Goal: Task Accomplishment & Management: Use online tool/utility

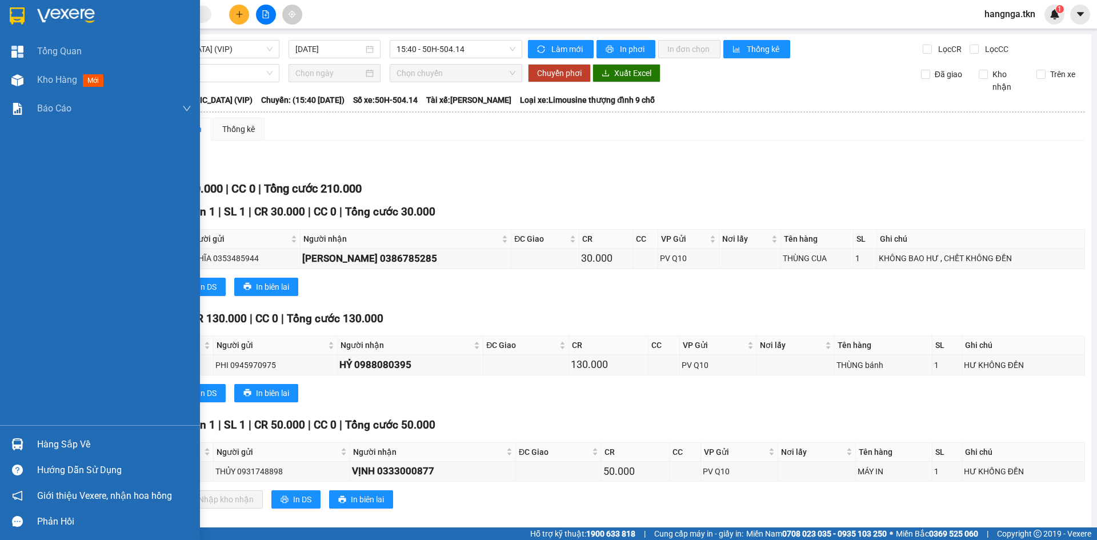
click at [22, 445] on img at bounding box center [17, 444] width 12 height 12
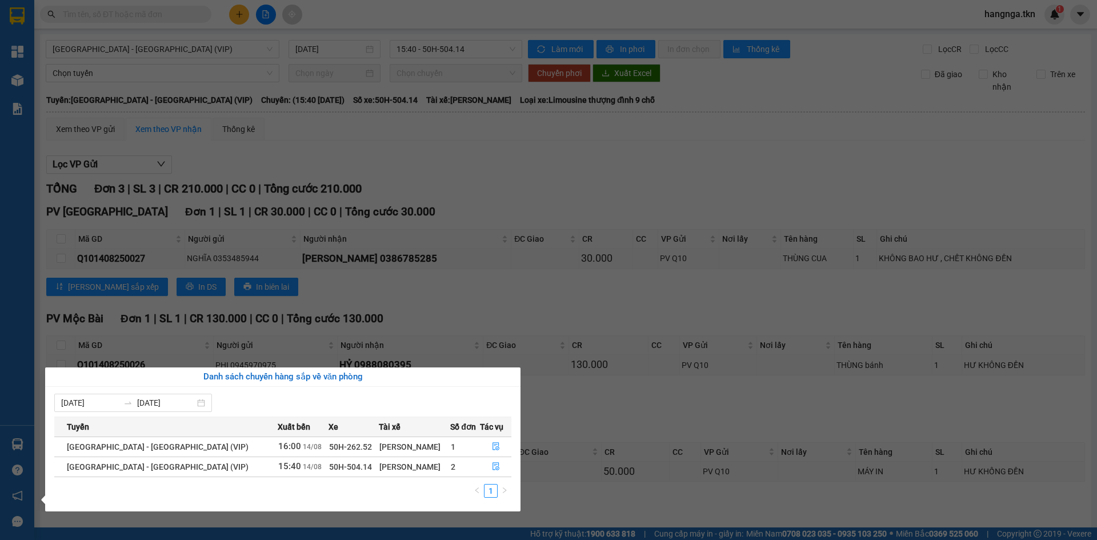
click at [554, 199] on section "Kết quả tìm kiếm ( 0 ) Bộ lọc No Data hangnga.tkn 1 Tổng Quan Kho hàng mới Báo …" at bounding box center [548, 270] width 1097 height 540
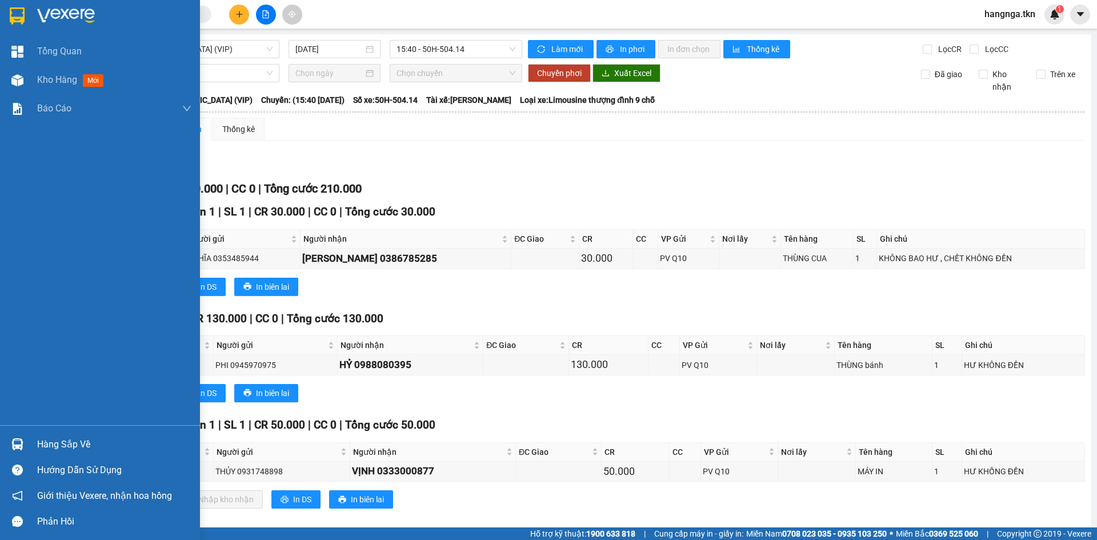
click at [16, 439] on img at bounding box center [17, 444] width 12 height 12
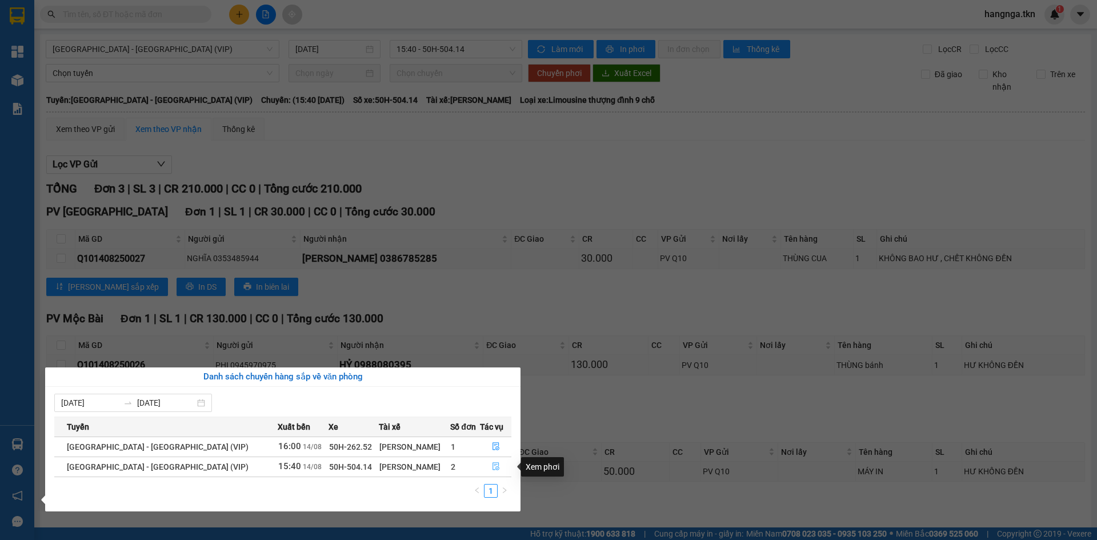
click at [492, 464] on icon "file-done" at bounding box center [496, 466] width 8 height 8
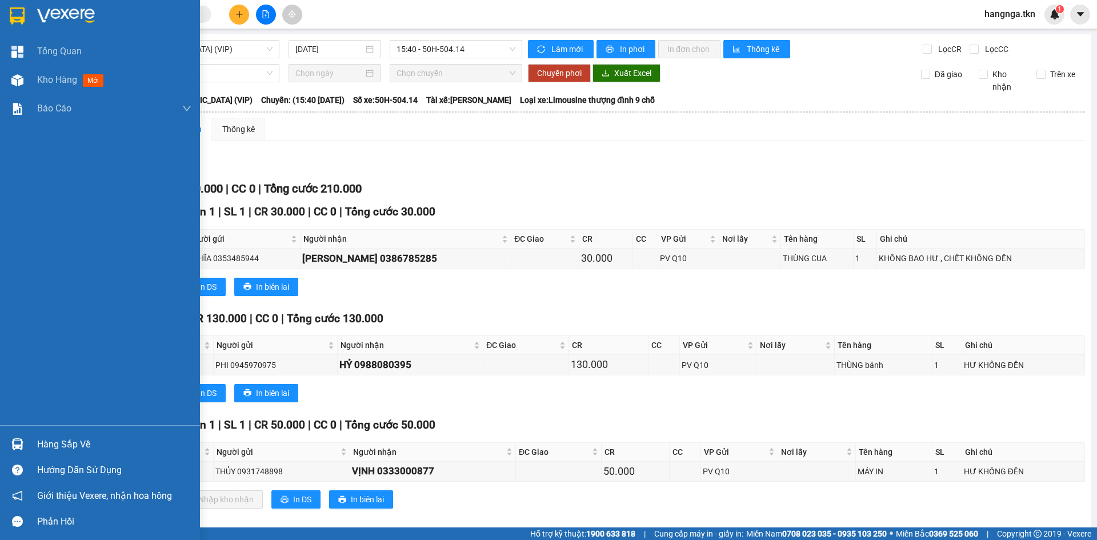
click at [85, 438] on div "Hàng sắp về" at bounding box center [114, 444] width 154 height 17
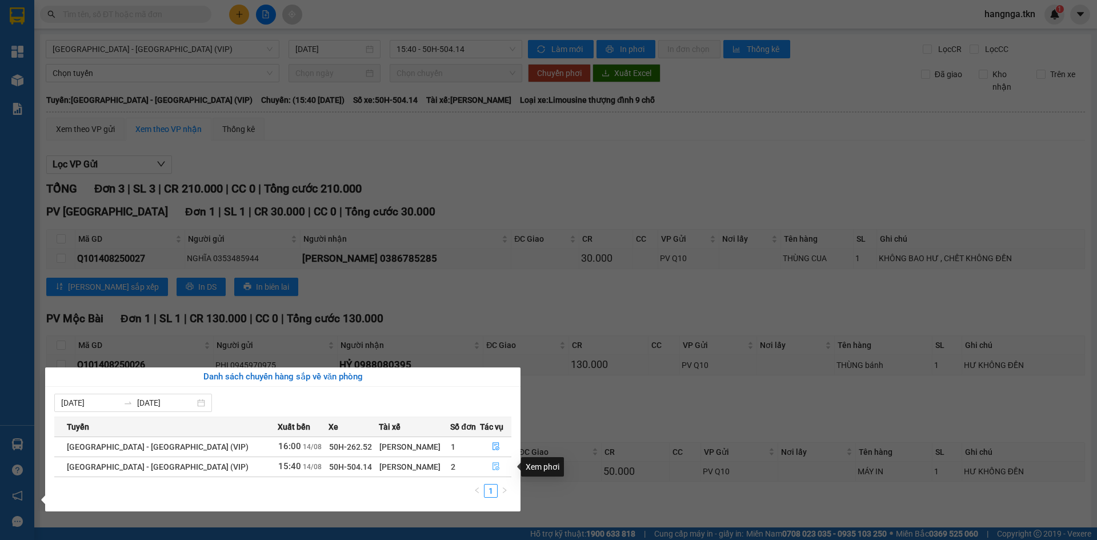
click at [493, 468] on icon "file-done" at bounding box center [496, 467] width 7 height 8
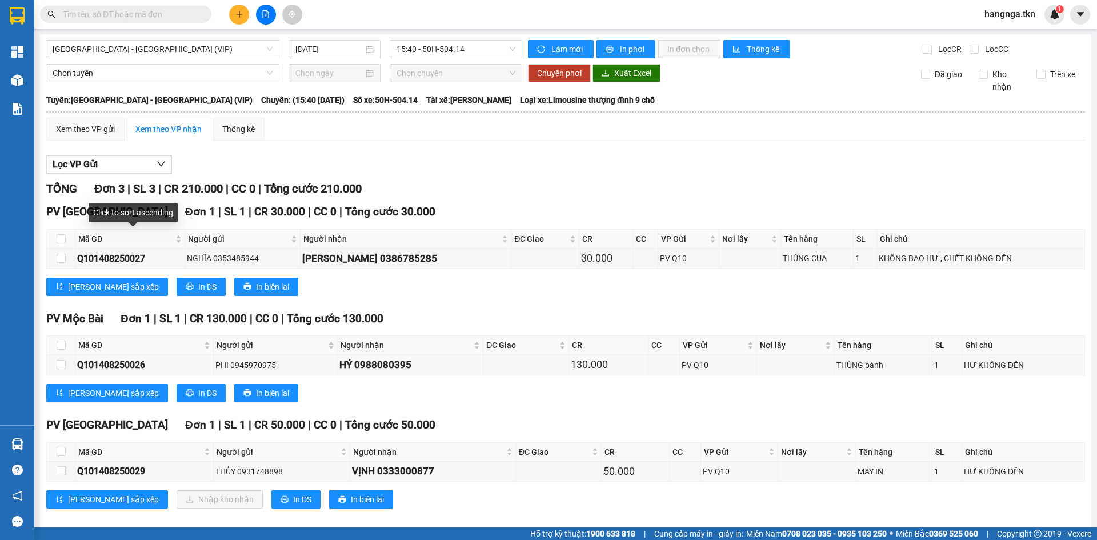
scroll to position [13, 0]
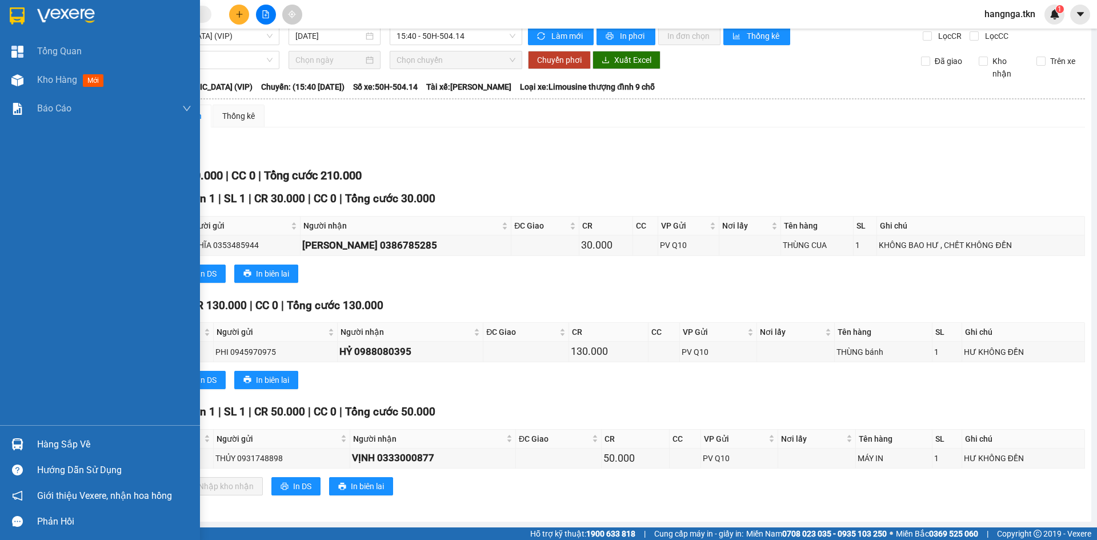
click at [27, 443] on div "Hàng sắp về" at bounding box center [100, 444] width 200 height 26
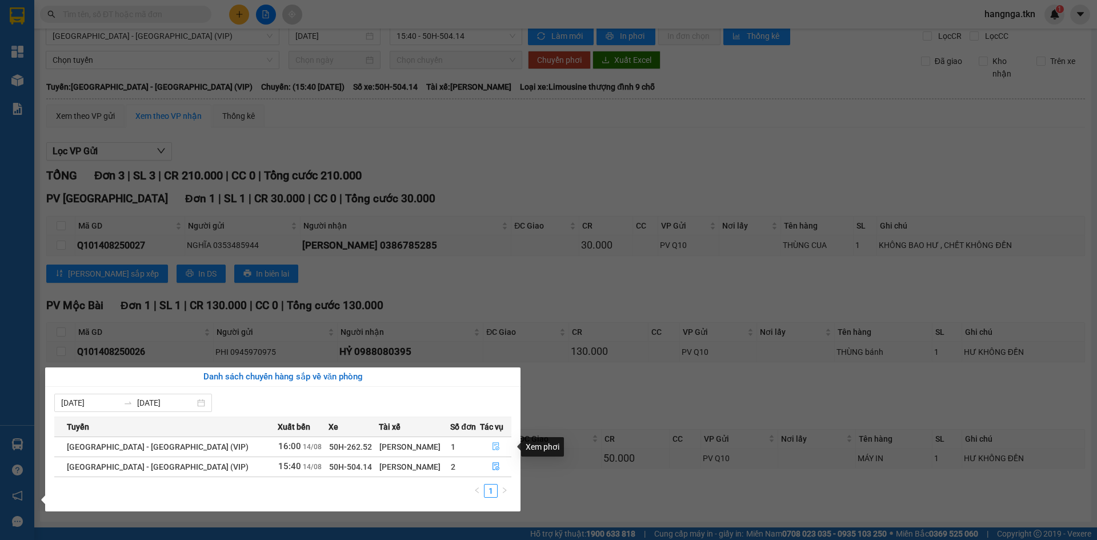
click at [492, 447] on icon "file-done" at bounding box center [496, 446] width 8 height 8
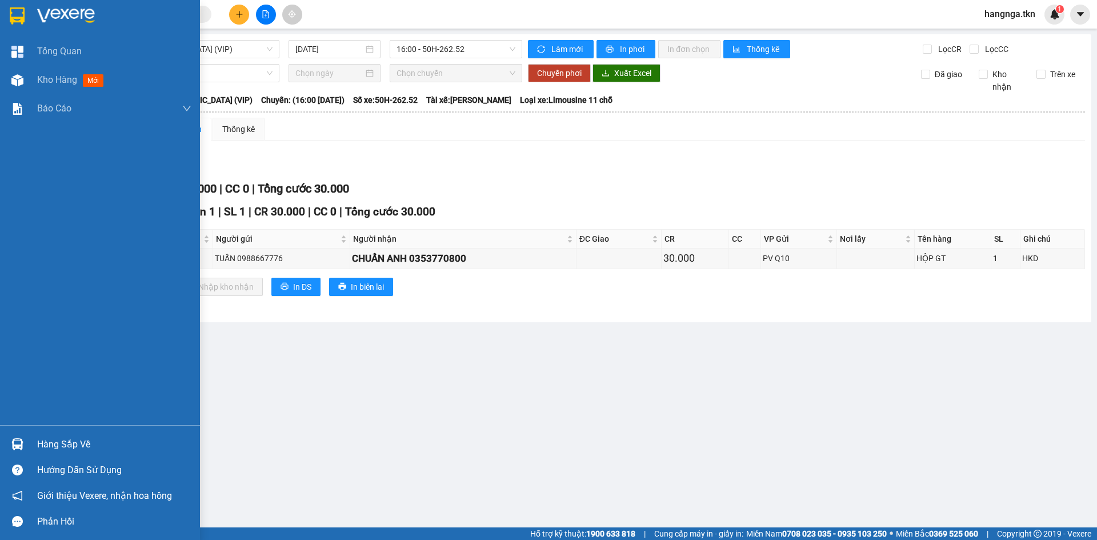
click at [35, 438] on div "Hàng sắp về" at bounding box center [100, 444] width 200 height 26
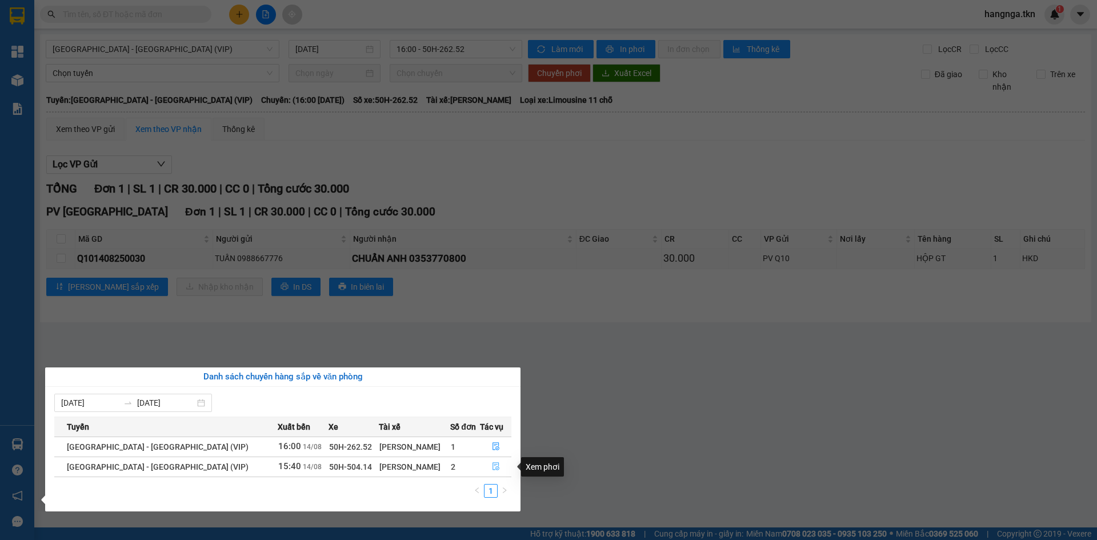
click at [497, 471] on button "button" at bounding box center [496, 467] width 30 height 18
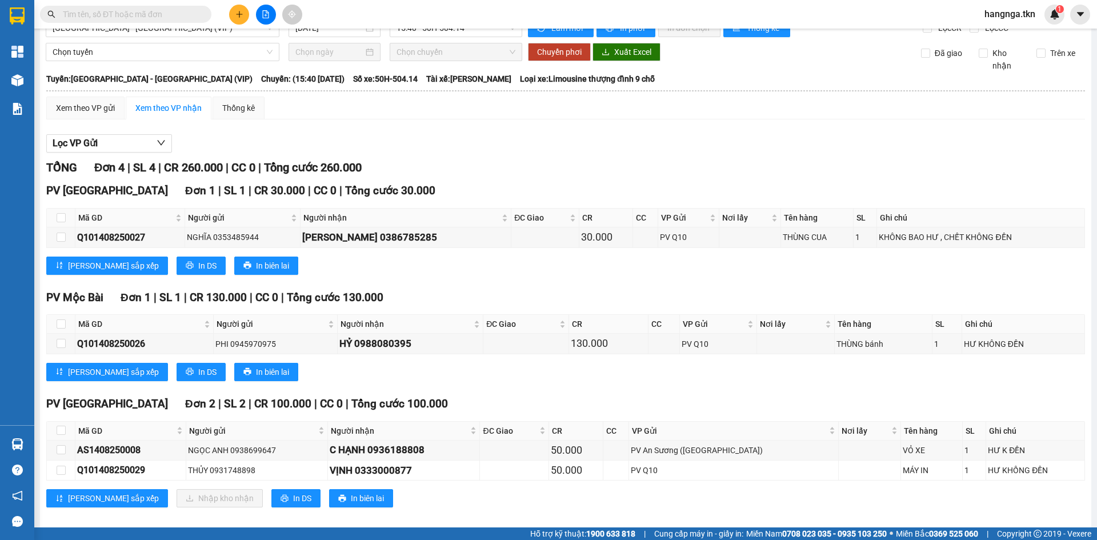
scroll to position [33, 0]
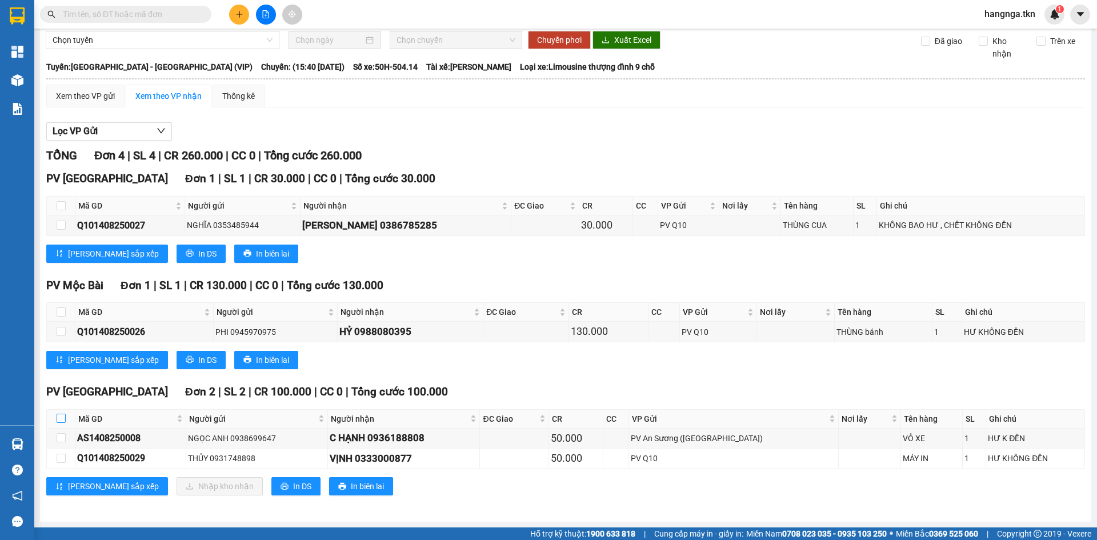
click at [61, 418] on input "checkbox" at bounding box center [61, 418] width 9 height 9
checkbox input "true"
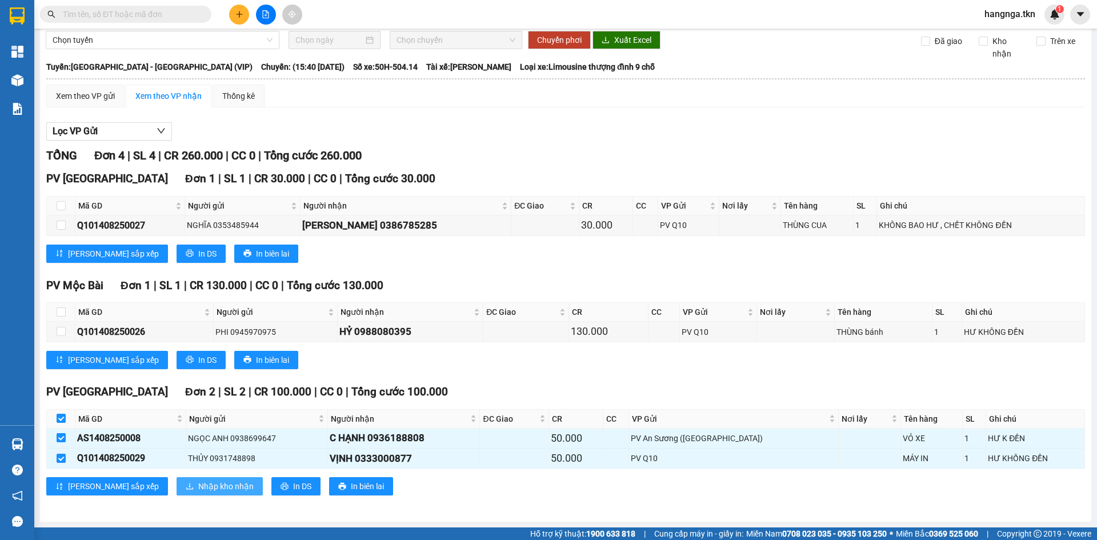
click at [198, 485] on span "Nhập kho nhận" at bounding box center [225, 486] width 55 height 13
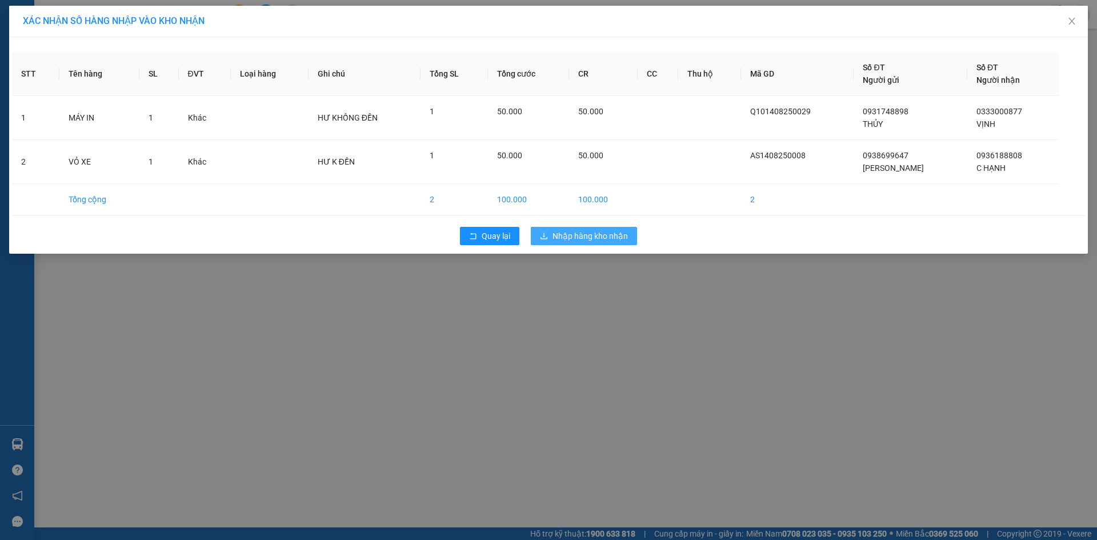
click at [593, 235] on span "Nhập hàng kho nhận" at bounding box center [590, 236] width 75 height 13
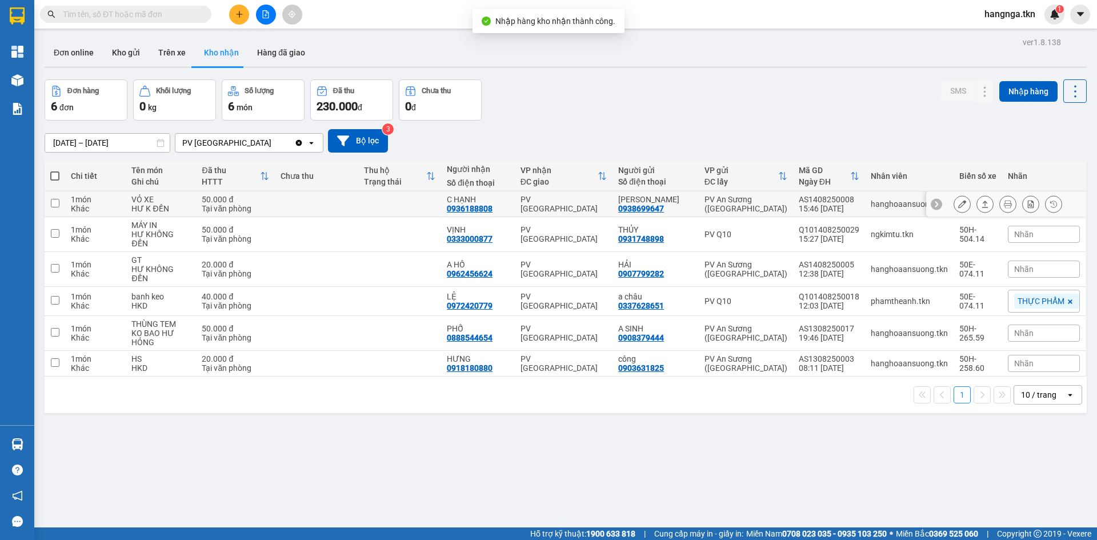
drag, startPoint x: 264, startPoint y: 206, endPoint x: 262, endPoint y: 222, distance: 16.1
click at [265, 210] on div "Tại văn phòng" at bounding box center [235, 208] width 67 height 9
checkbox input "true"
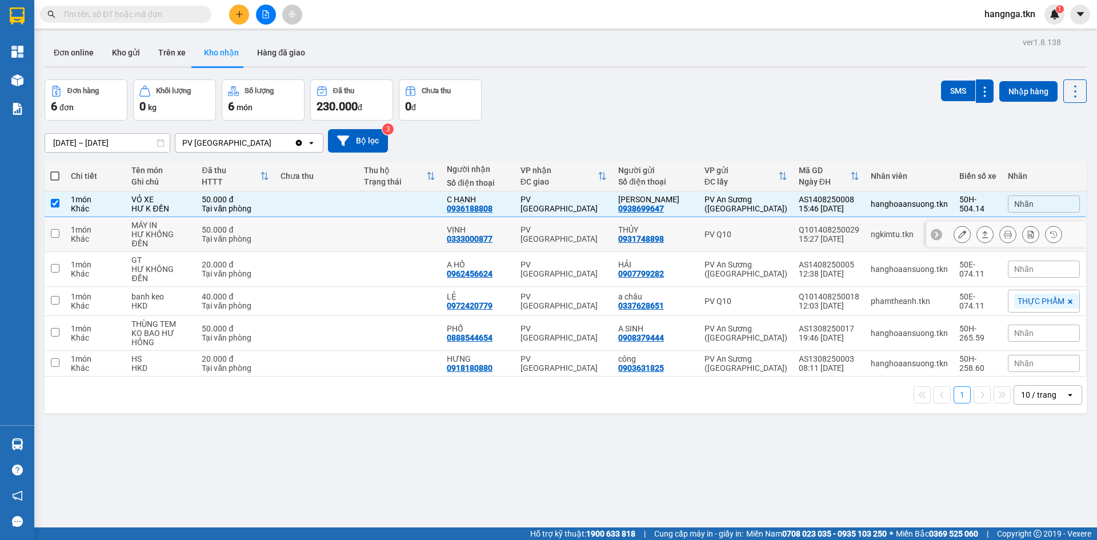
click at [262, 234] on div "Tại văn phòng" at bounding box center [235, 238] width 67 height 9
checkbox input "true"
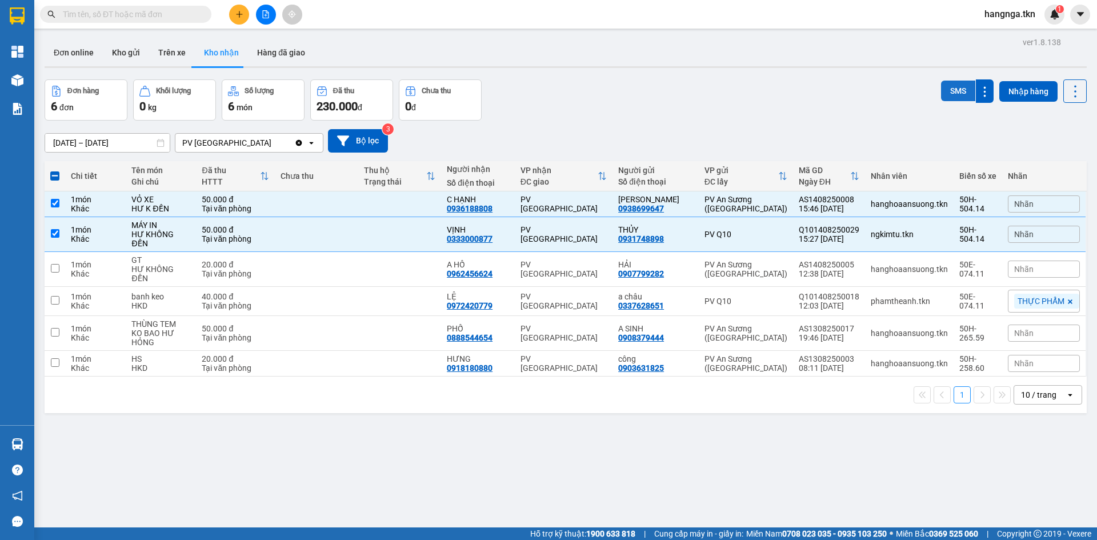
click at [946, 90] on button "SMS" at bounding box center [958, 91] width 34 height 21
click at [950, 90] on button "SMS" at bounding box center [958, 91] width 34 height 21
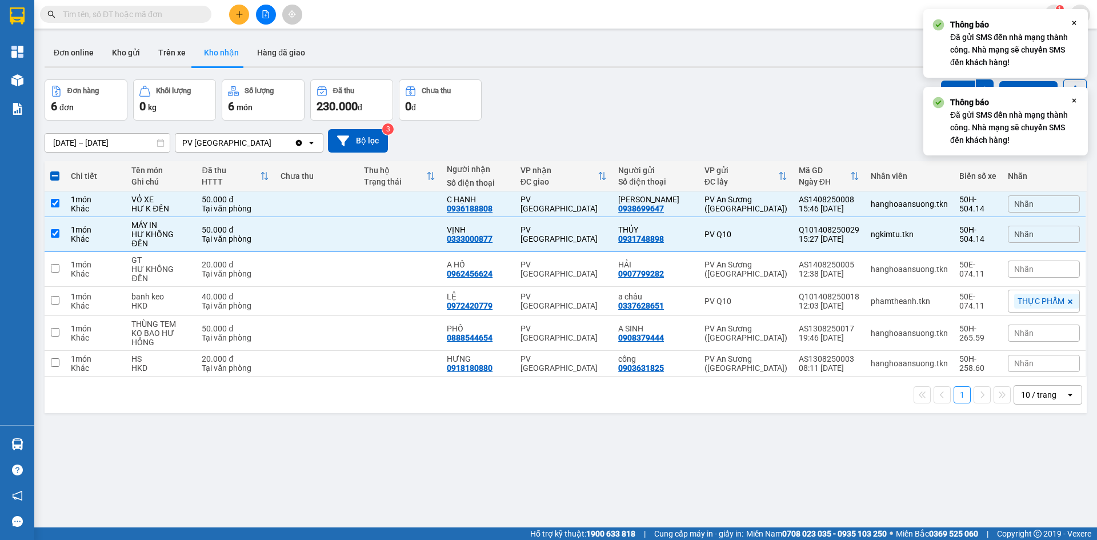
click at [1075, 102] on icon "Close" at bounding box center [1074, 100] width 9 height 9
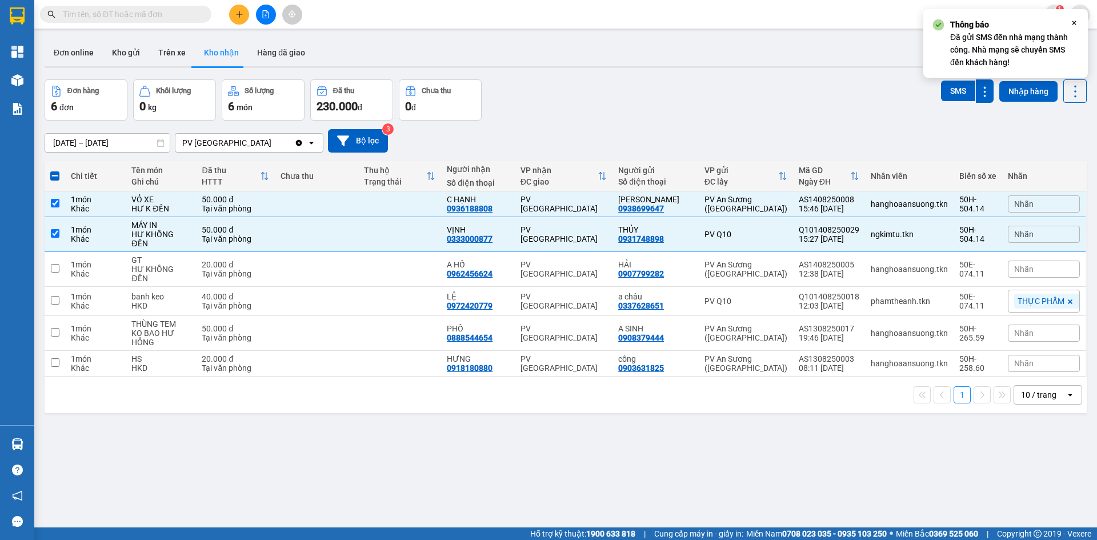
drag, startPoint x: 1072, startPoint y: 26, endPoint x: 1065, endPoint y: 25, distance: 7.5
click at [1075, 23] on icon "Close" at bounding box center [1074, 22] width 9 height 9
click at [698, 61] on div "Đơn online Kho gửi Trên xe Kho nhận Hàng đã giao" at bounding box center [566, 54] width 1042 height 30
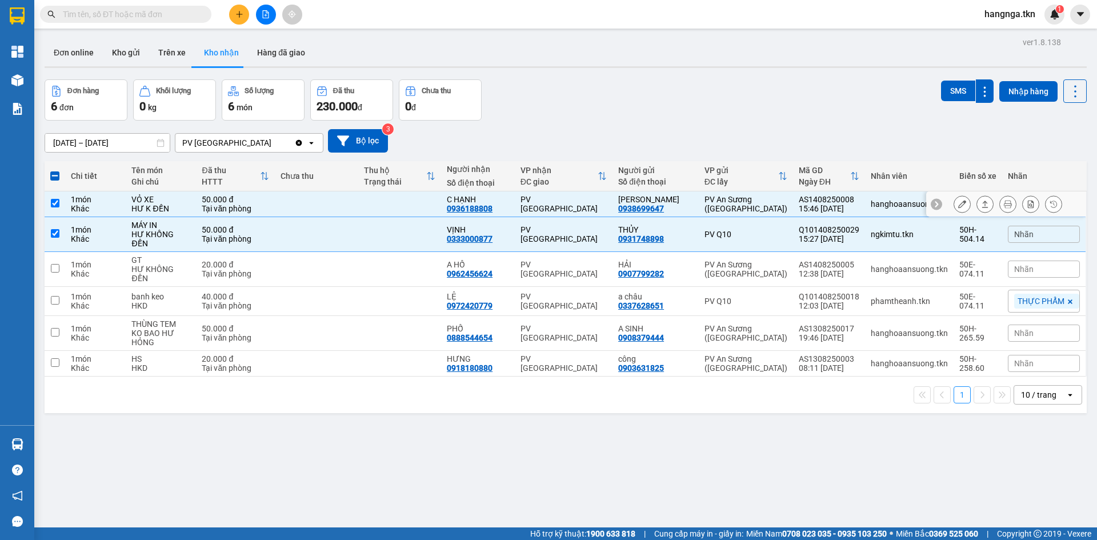
click at [98, 212] on div "Khác" at bounding box center [95, 208] width 49 height 9
checkbox input "false"
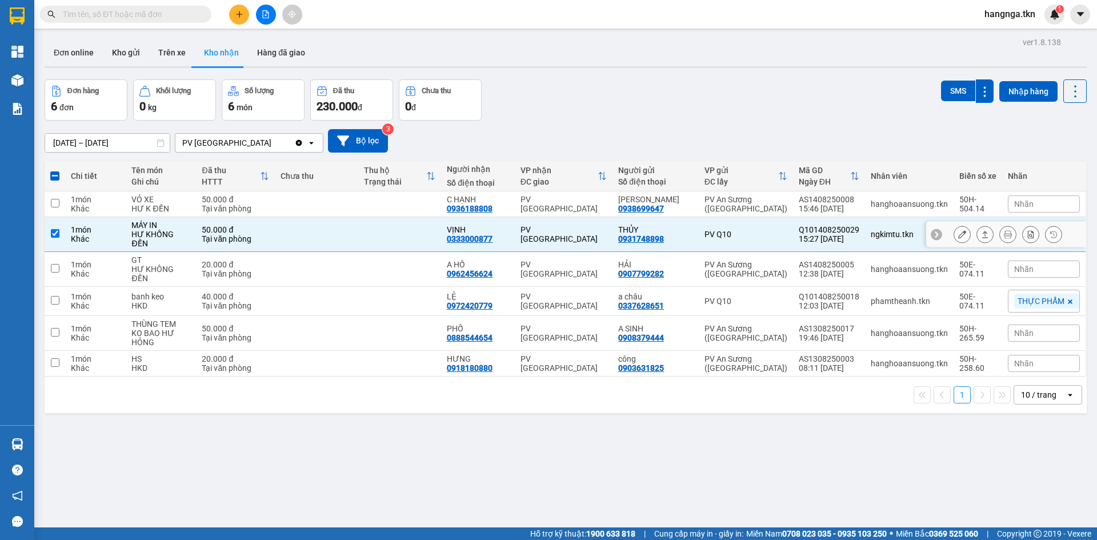
click at [101, 234] on div "Khác" at bounding box center [95, 238] width 49 height 9
checkbox input "false"
